Goal: Transaction & Acquisition: Purchase product/service

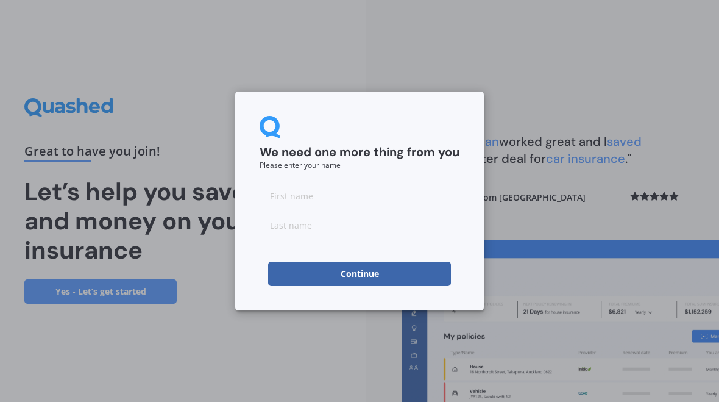
click at [286, 197] on input at bounding box center [360, 195] width 200 height 24
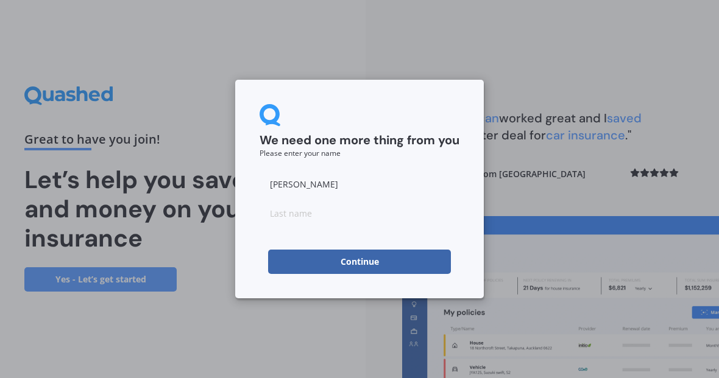
type input "[PERSON_NAME]"
click at [280, 216] on input at bounding box center [360, 213] width 200 height 24
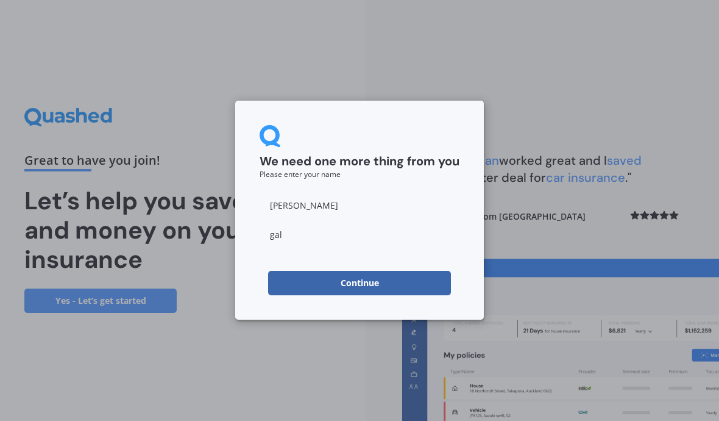
type input "gall"
click at [324, 284] on button "Continue" at bounding box center [359, 283] width 183 height 24
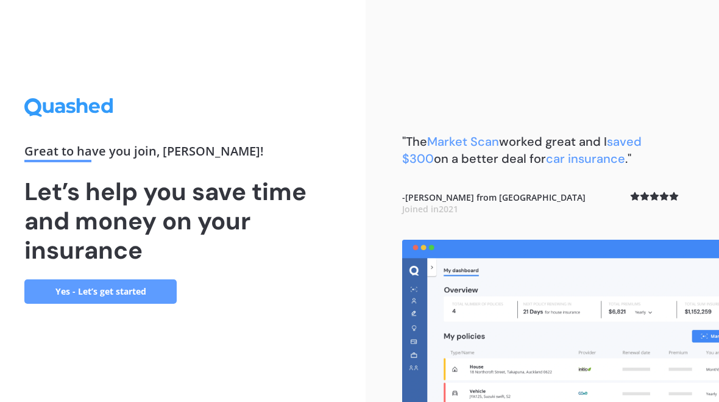
click at [69, 292] on link "Yes - Let’s get started" at bounding box center [100, 291] width 152 height 24
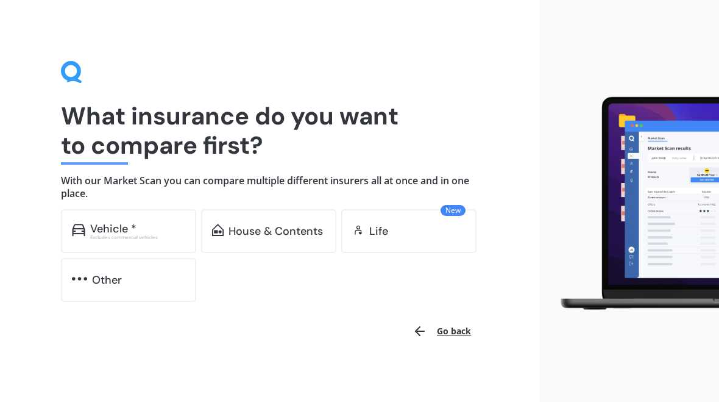
click at [92, 228] on div "Vehicle *" at bounding box center [113, 228] width 46 height 12
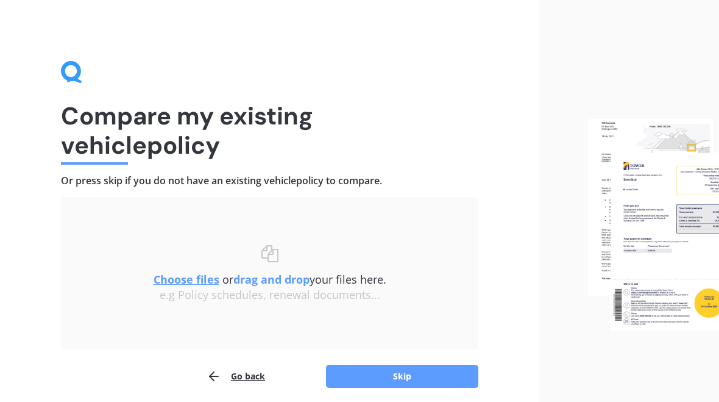
click at [372, 375] on button "Skip" at bounding box center [402, 375] width 152 height 23
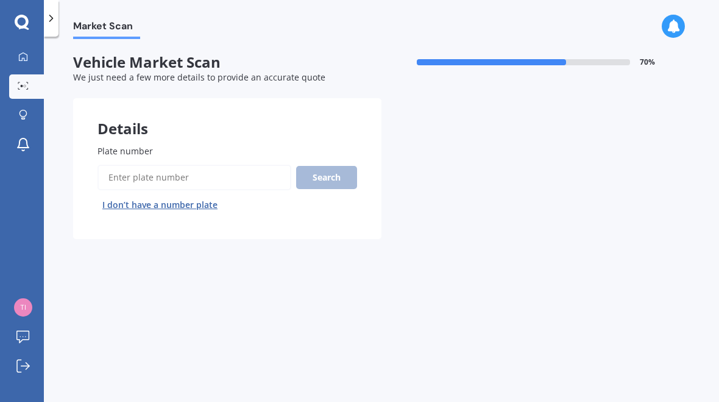
click at [124, 145] on span "Plate number" at bounding box center [125, 151] width 55 height 12
click at [124, 165] on input "Plate number" at bounding box center [195, 178] width 194 height 26
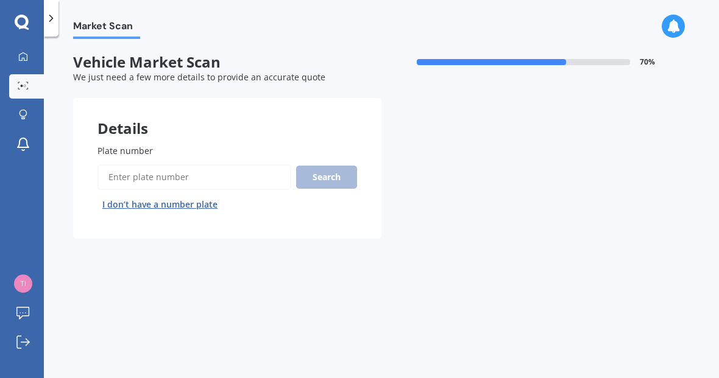
click at [116, 174] on input "Plate number" at bounding box center [195, 178] width 194 height 26
type input "Hlt661"
click at [323, 173] on button "Search" at bounding box center [326, 177] width 61 height 23
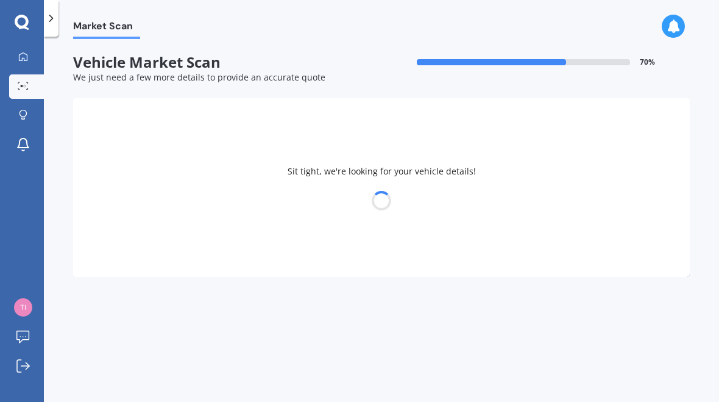
select select "RENAULT"
select select "CLIO"
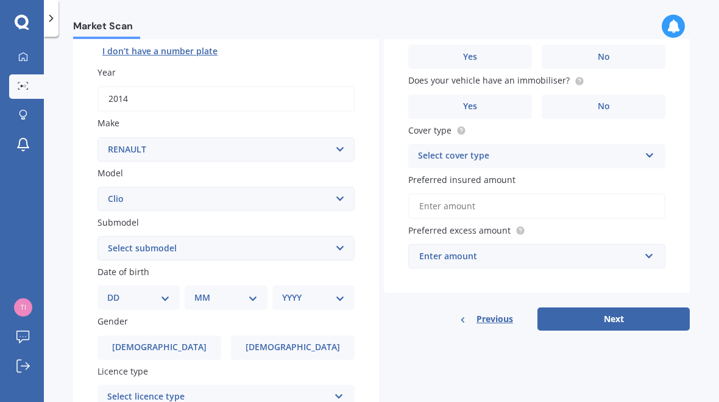
scroll to position [155, 0]
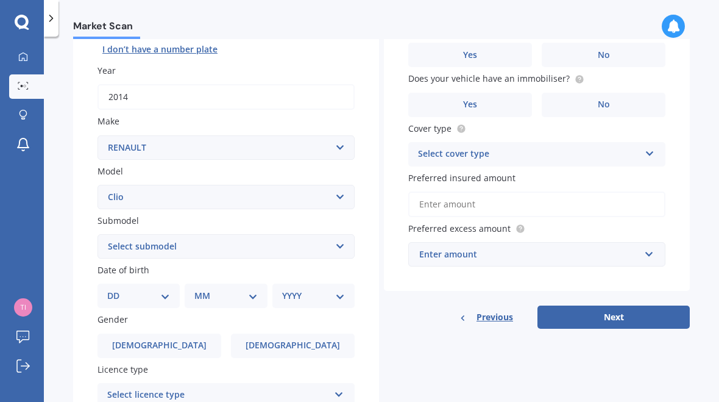
click at [162, 289] on select "DD 01 02 03 04 05 06 07 08 09 10 11 12 13 14 15 16 17 18 19 20 21 22 23 24 25 2…" at bounding box center [138, 295] width 63 height 13
select select "17"
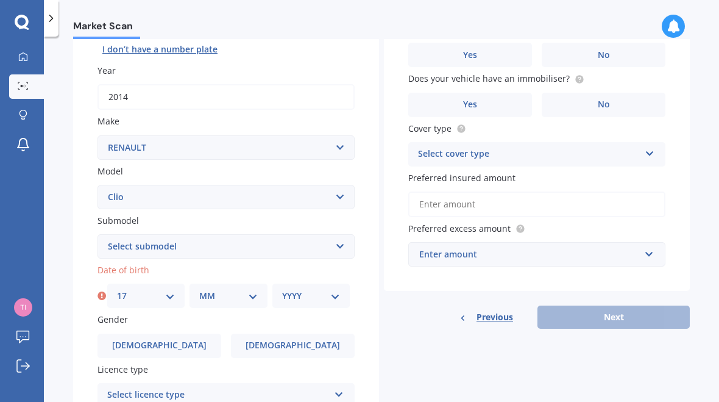
click at [214, 291] on select "MM 01 02 03 04 05 06 07 08 09 10 11 12" at bounding box center [228, 295] width 58 height 13
select select "07"
click at [287, 289] on select "YYYY 2025 2024 2023 2022 2021 2020 2019 2018 2017 2016 2015 2014 2013 2012 2011…" at bounding box center [311, 295] width 58 height 13
select select "1961"
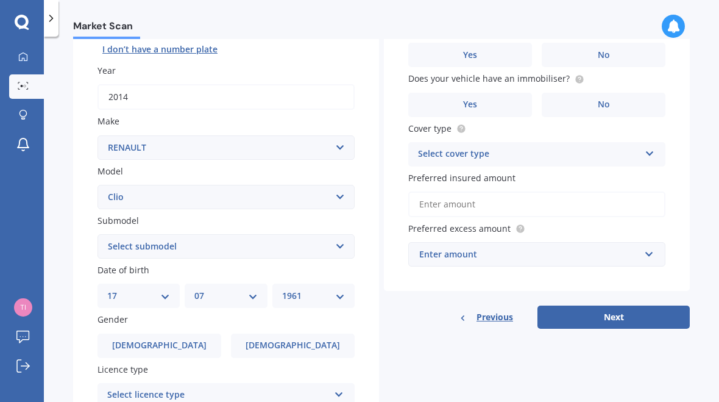
click at [140, 334] on label "Male" at bounding box center [160, 345] width 124 height 24
click at [0, 0] on input "Male" at bounding box center [0, 0] width 0 height 0
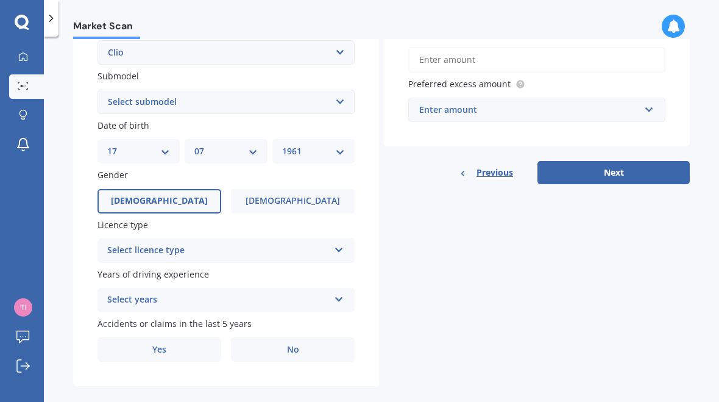
scroll to position [299, 0]
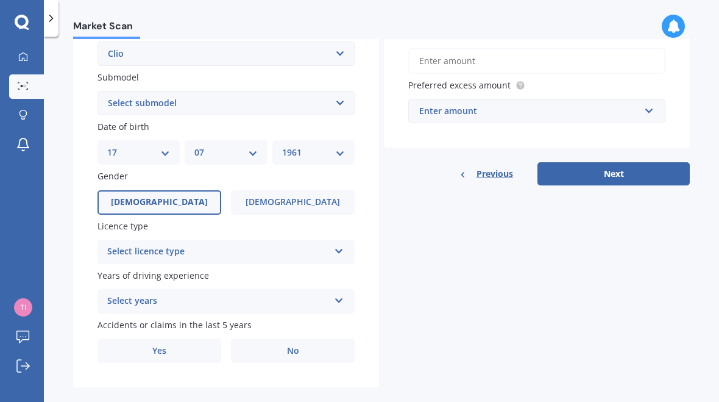
click at [125, 247] on div "Select licence type" at bounding box center [218, 251] width 222 height 15
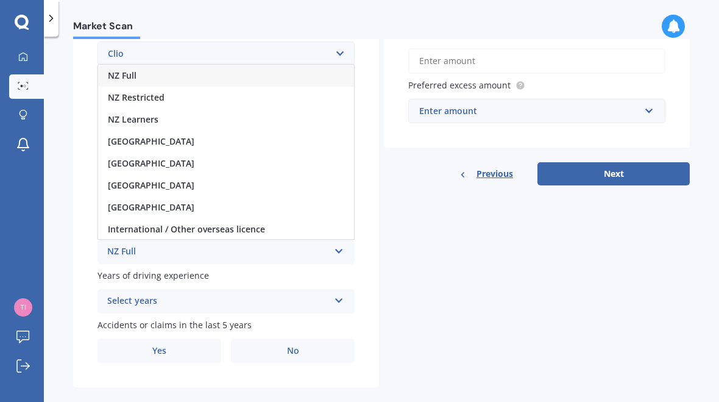
click at [115, 69] on span "NZ Full" at bounding box center [122, 75] width 29 height 12
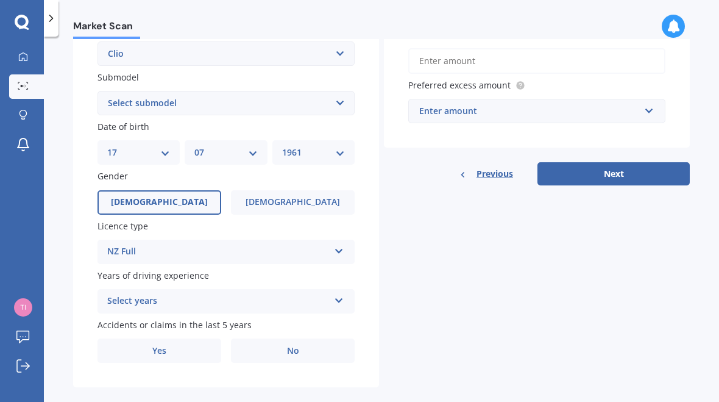
click at [115, 294] on div "Select years" at bounding box center [218, 301] width 222 height 15
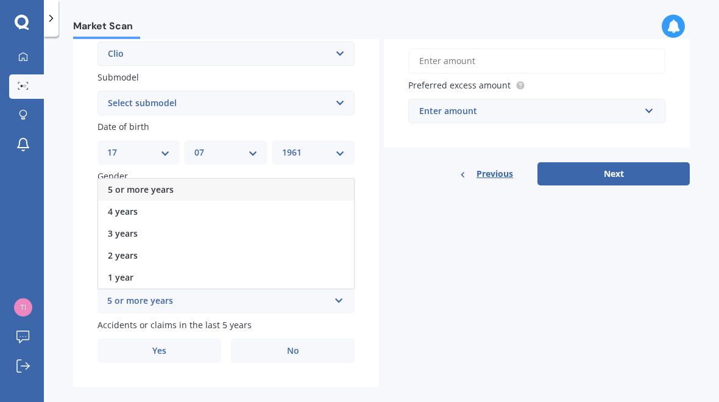
scroll to position [272, 0]
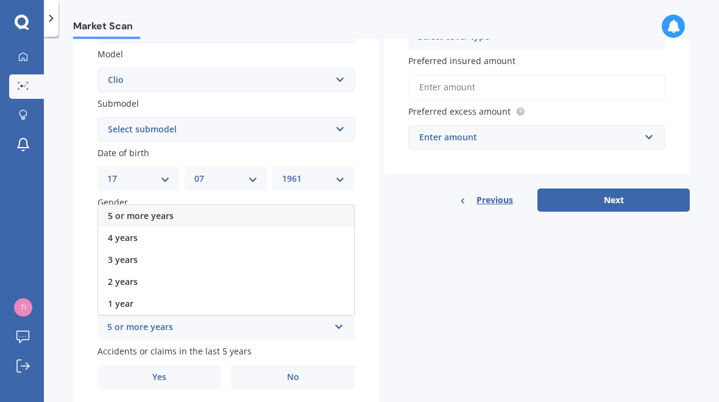
click at [123, 210] on span "5 or more years" at bounding box center [141, 216] width 66 height 12
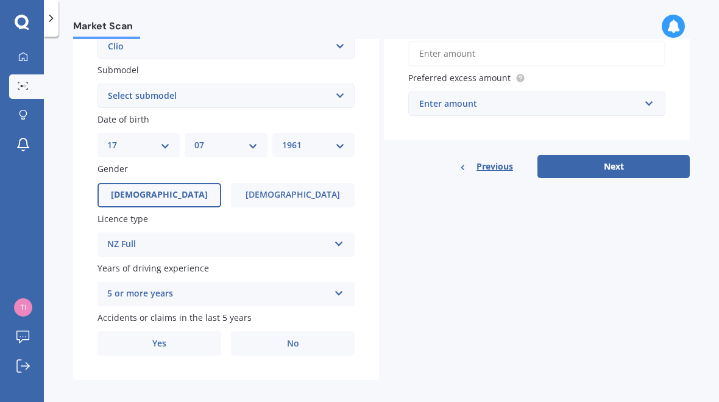
scroll to position [305, 0]
click at [152, 332] on label "Yes" at bounding box center [160, 344] width 124 height 24
click at [0, 0] on input "Yes" at bounding box center [0, 0] width 0 height 0
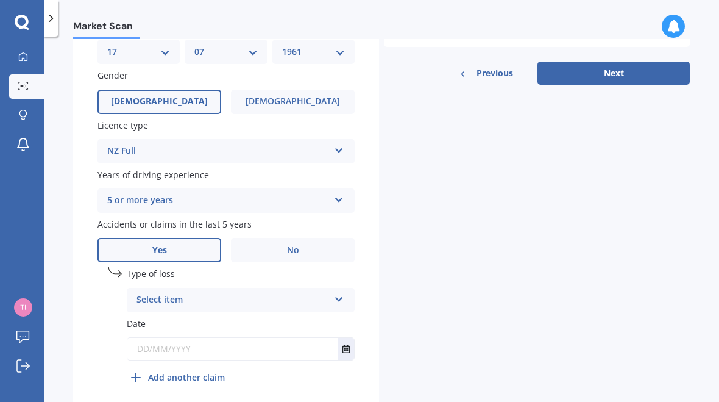
scroll to position [399, 0]
click at [159, 293] on div "Select item" at bounding box center [233, 300] width 193 height 15
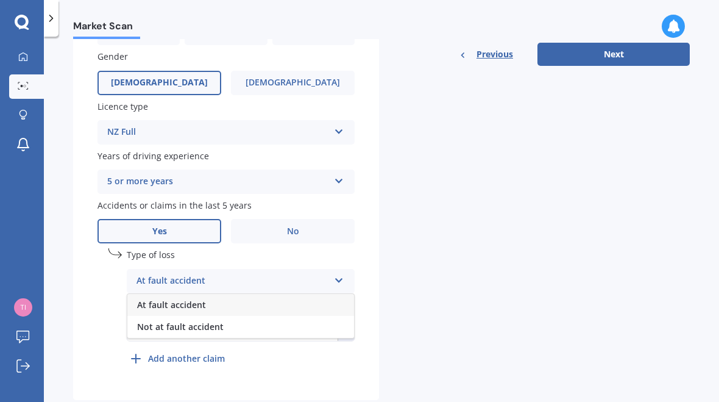
scroll to position [416, 0]
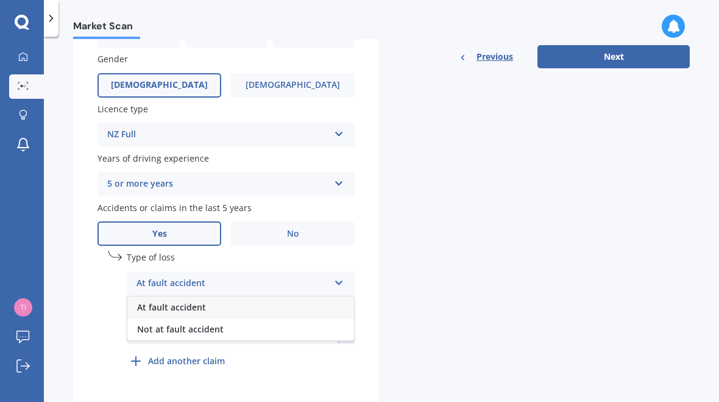
click at [162, 323] on span "Not at fault accident" at bounding box center [180, 329] width 87 height 12
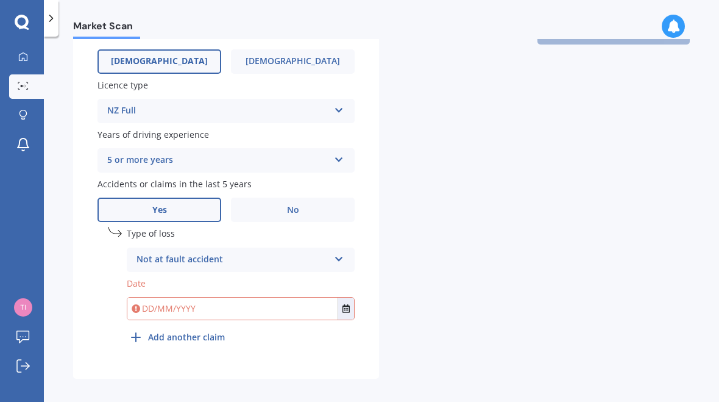
scroll to position [435, 0]
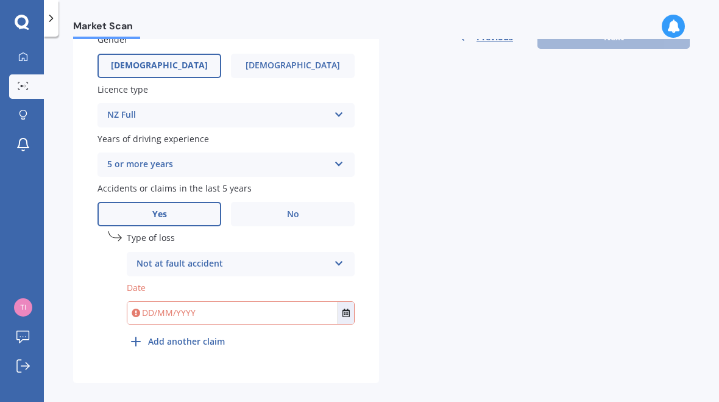
click at [151, 302] on input "text" at bounding box center [232, 313] width 210 height 22
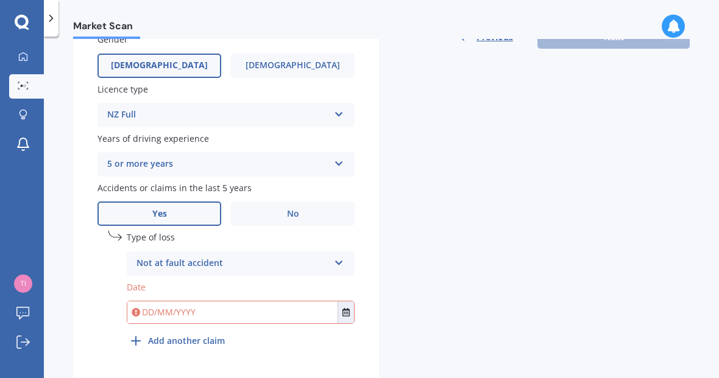
click at [274, 257] on div "Not at fault accident" at bounding box center [233, 264] width 193 height 15
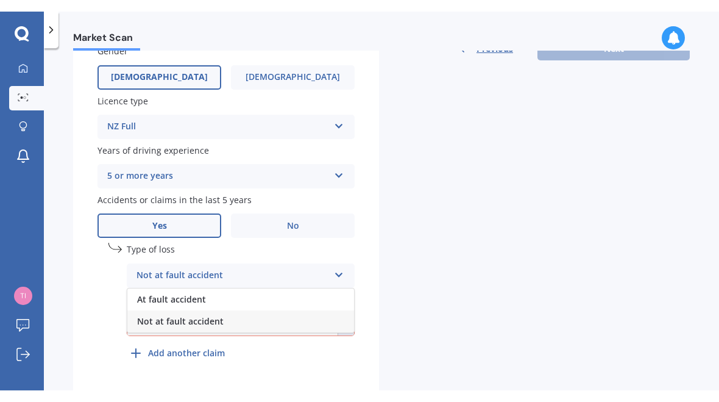
scroll to position [416, 0]
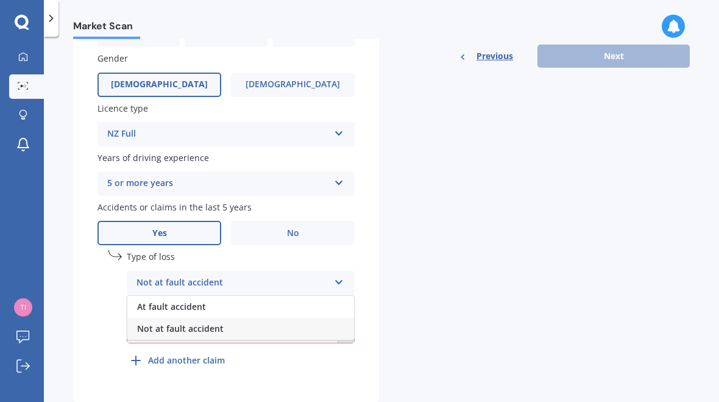
click at [266, 221] on label "No" at bounding box center [293, 233] width 124 height 24
click at [0, 0] on input "No" at bounding box center [0, 0] width 0 height 0
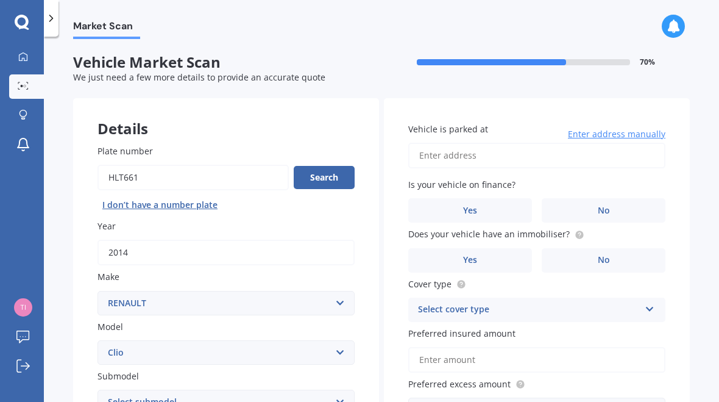
scroll to position [0, 0]
click at [427, 150] on input "Vehicle is parked at" at bounding box center [536, 156] width 257 height 26
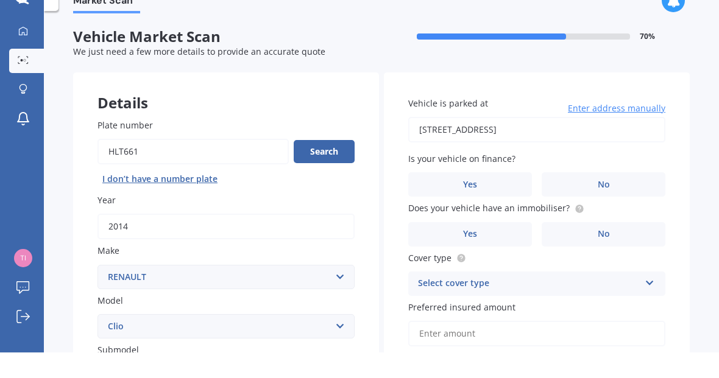
type input "14A Bledisloe Avenue, Stoke, Nelson 7011"
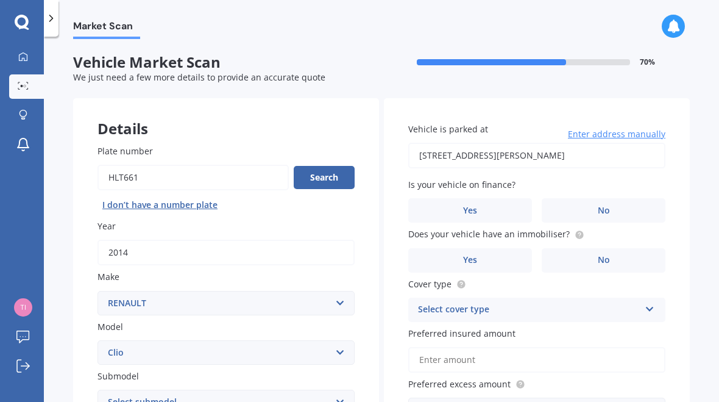
click at [605, 205] on span "No" at bounding box center [604, 210] width 12 height 10
click at [0, 0] on input "No" at bounding box center [0, 0] width 0 height 0
click at [487, 262] on label "Yes" at bounding box center [470, 260] width 124 height 24
click at [0, 0] on input "Yes" at bounding box center [0, 0] width 0 height 0
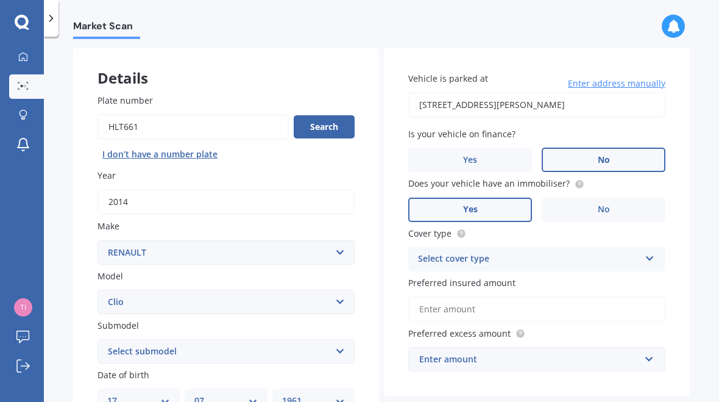
scroll to position [53, 0]
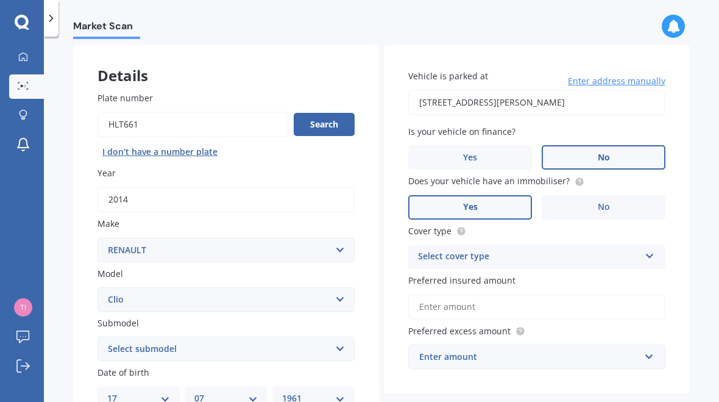
click at [647, 251] on icon at bounding box center [650, 253] width 10 height 9
click at [430, 322] on span "Third Party" at bounding box center [442, 324] width 47 height 12
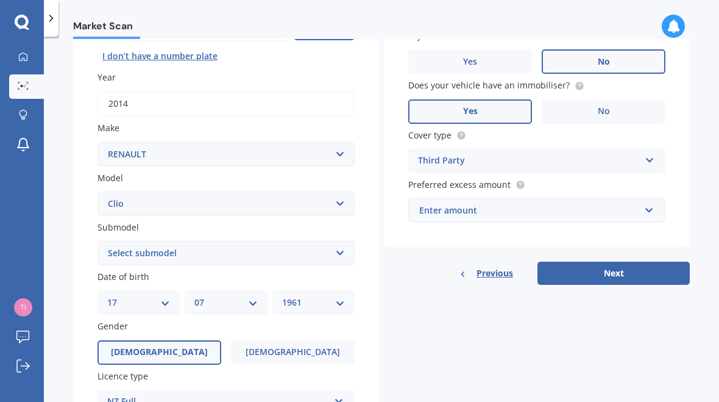
scroll to position [160, 0]
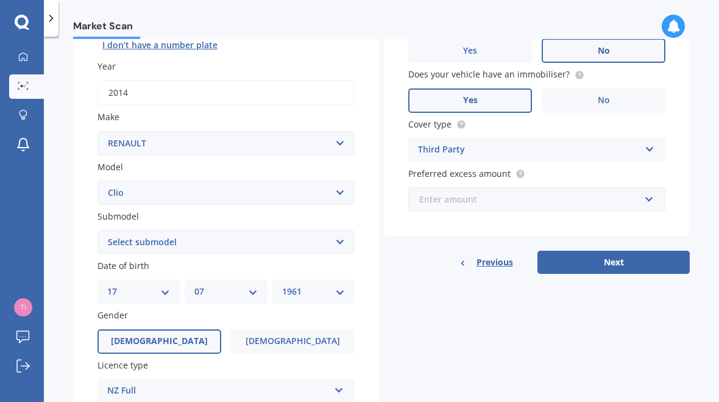
click at [647, 193] on input "text" at bounding box center [533, 199] width 246 height 23
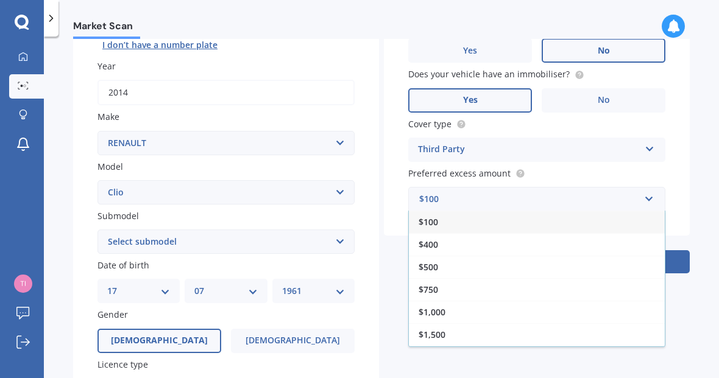
click at [421, 263] on span "$500" at bounding box center [429, 267] width 20 height 12
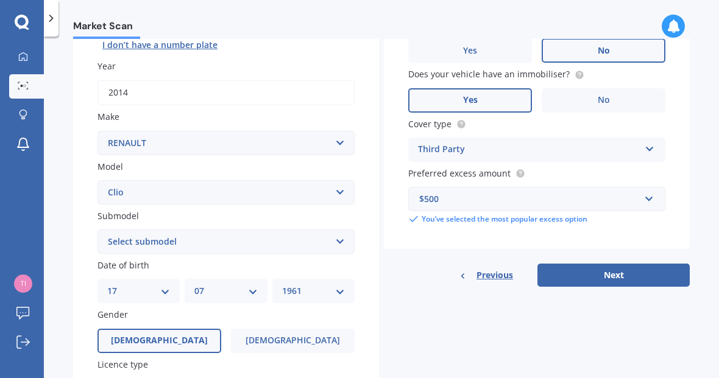
click at [622, 266] on button "Next" at bounding box center [614, 275] width 152 height 23
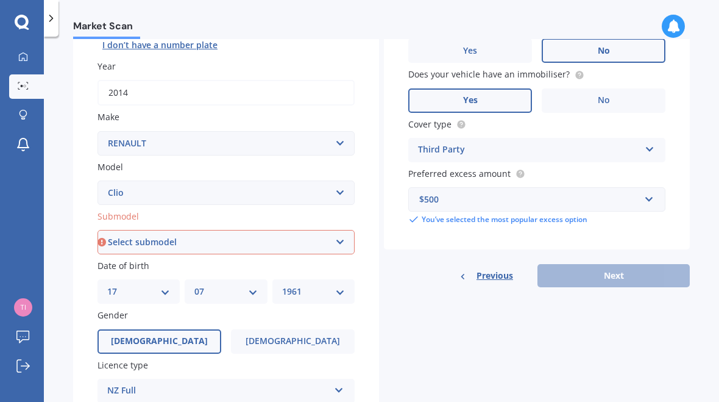
click at [126, 240] on select "Select submodel (All other) 1.4 1.6 Sport or Turbo" at bounding box center [226, 242] width 257 height 24
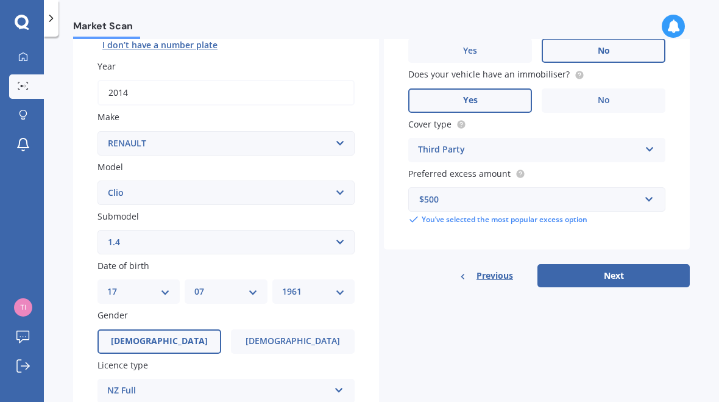
click at [118, 230] on select "Select submodel (All other) 1.4 1.6 Sport or Turbo" at bounding box center [226, 242] width 257 height 24
select select "(ALL OTHER)"
click at [636, 271] on button "Next" at bounding box center [614, 275] width 152 height 23
select select "17"
select select "07"
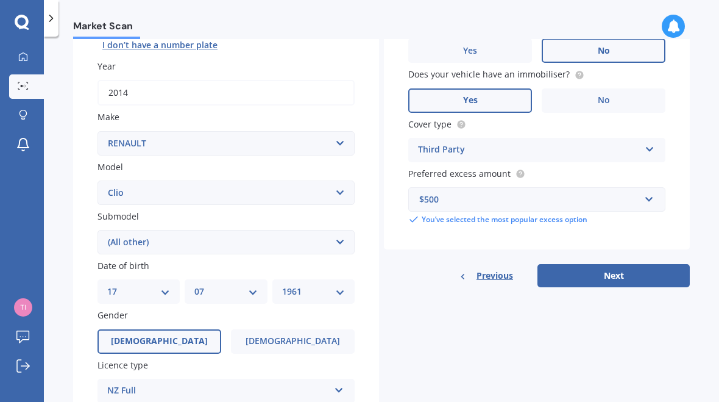
select select "1961"
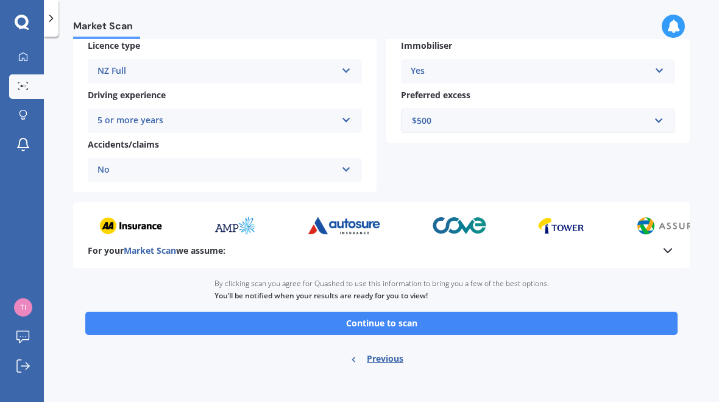
scroll to position [218, 0]
click at [565, 317] on button "Continue to scan" at bounding box center [381, 323] width 592 height 23
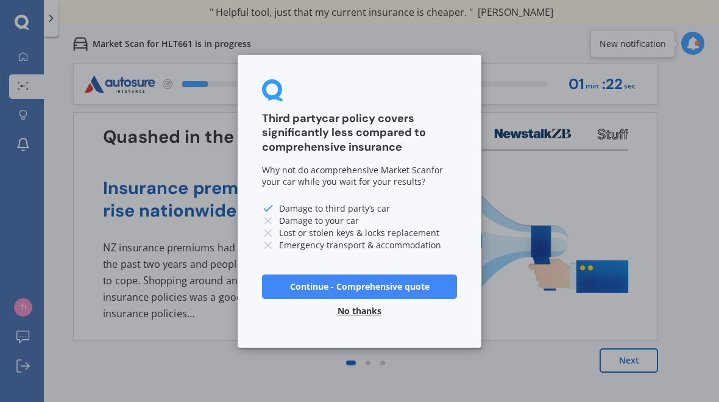
click at [347, 309] on button "No thanks" at bounding box center [359, 310] width 59 height 24
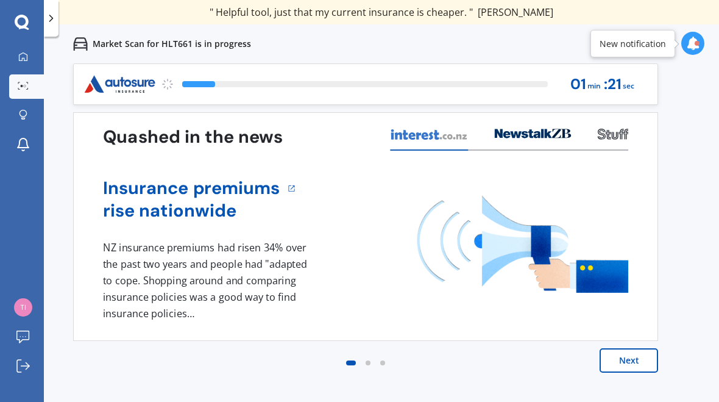
click at [633, 357] on button "Next" at bounding box center [629, 360] width 59 height 24
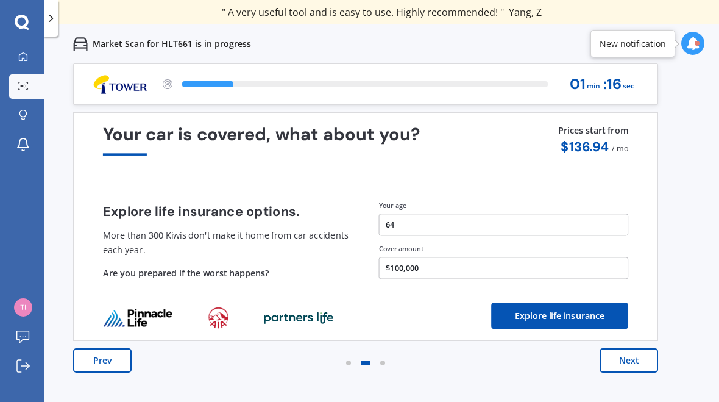
click at [629, 355] on button "Next" at bounding box center [629, 360] width 59 height 24
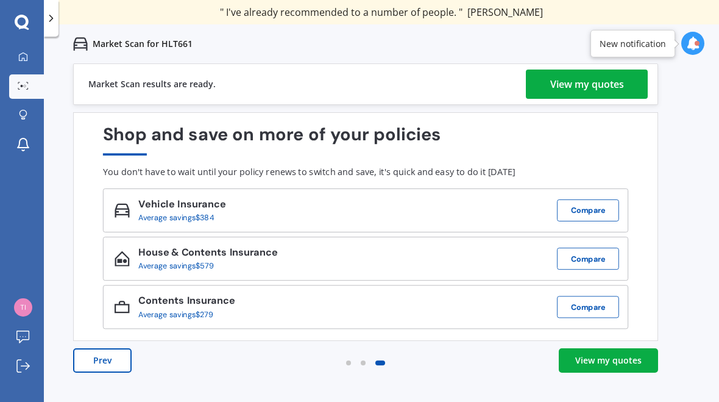
click at [585, 79] on div "View my quotes" at bounding box center [587, 83] width 74 height 29
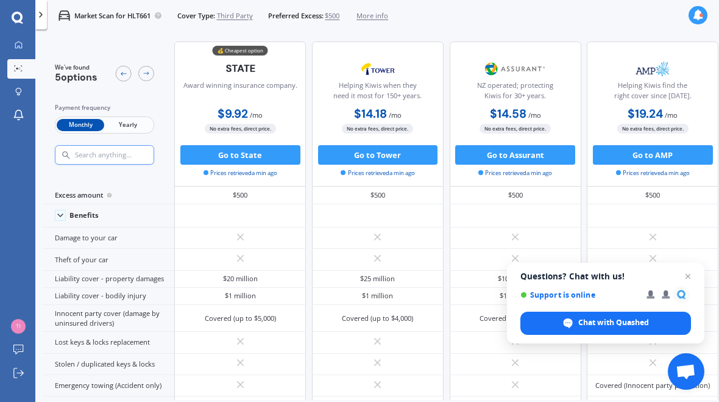
click at [122, 125] on span "Yearly" at bounding box center [128, 125] width 48 height 13
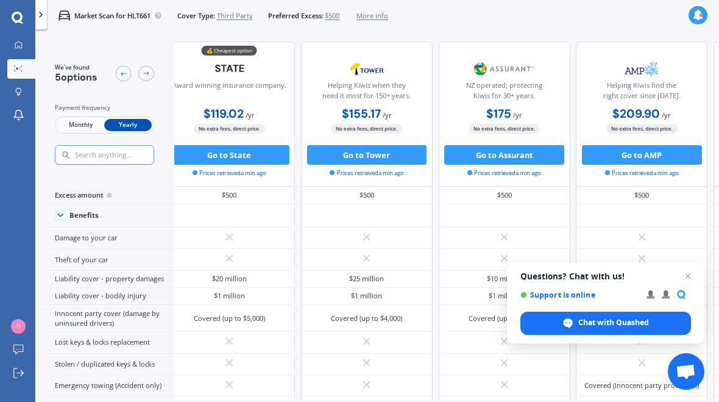
scroll to position [1, 12]
click at [218, 158] on button "Go to State" at bounding box center [231, 155] width 120 height 20
